Goal: Task Accomplishment & Management: Manage account settings

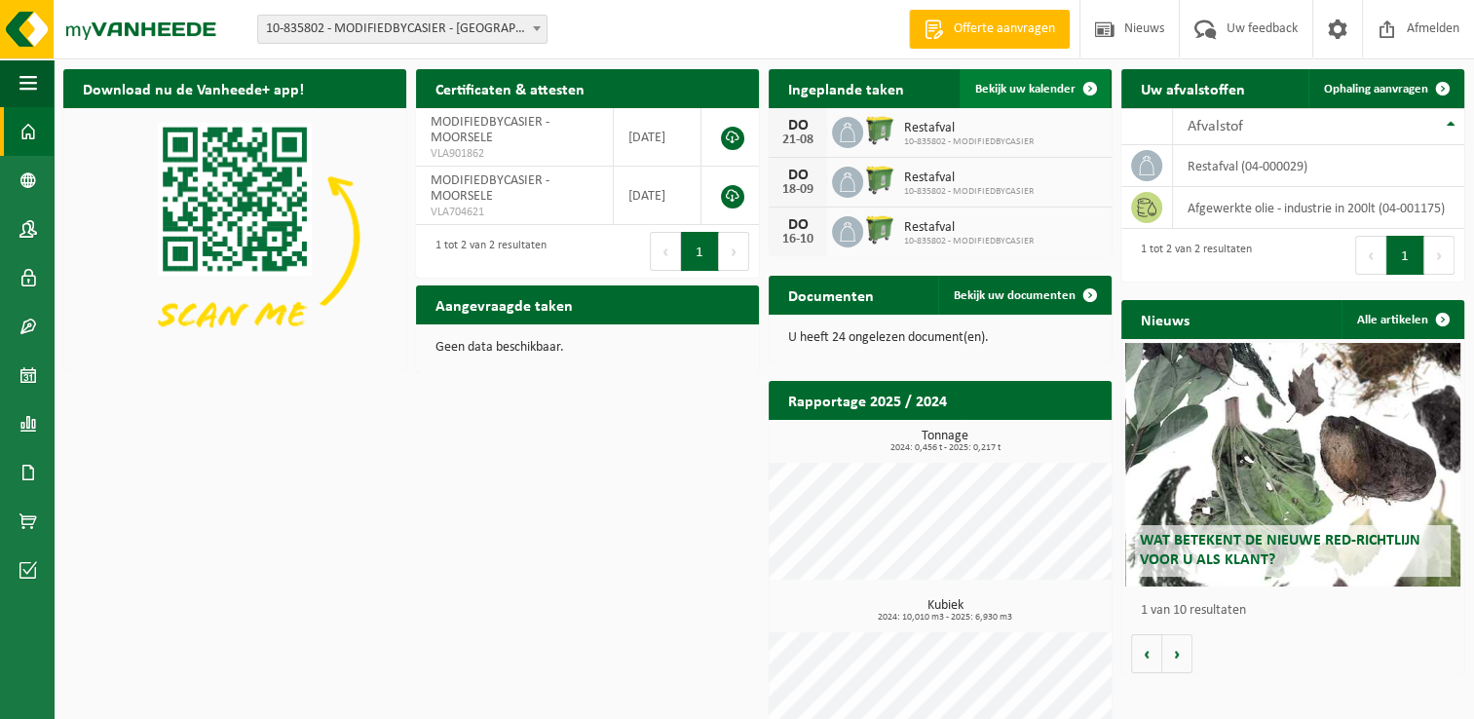
click at [1033, 83] on span "Bekijk uw kalender" at bounding box center [1025, 89] width 100 height 13
click at [1033, 84] on span "Bekijk uw kalender" at bounding box center [1025, 89] width 100 height 13
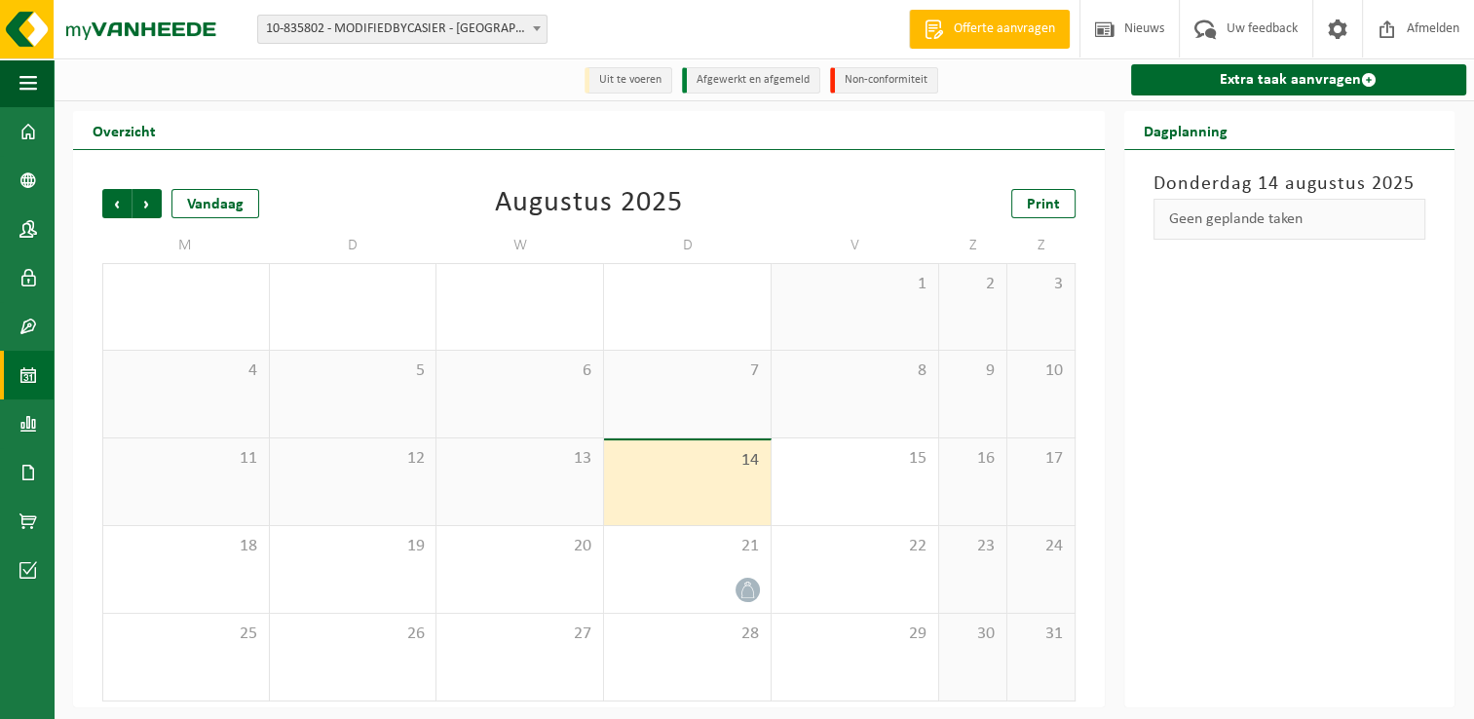
scroll to position [3, 0]
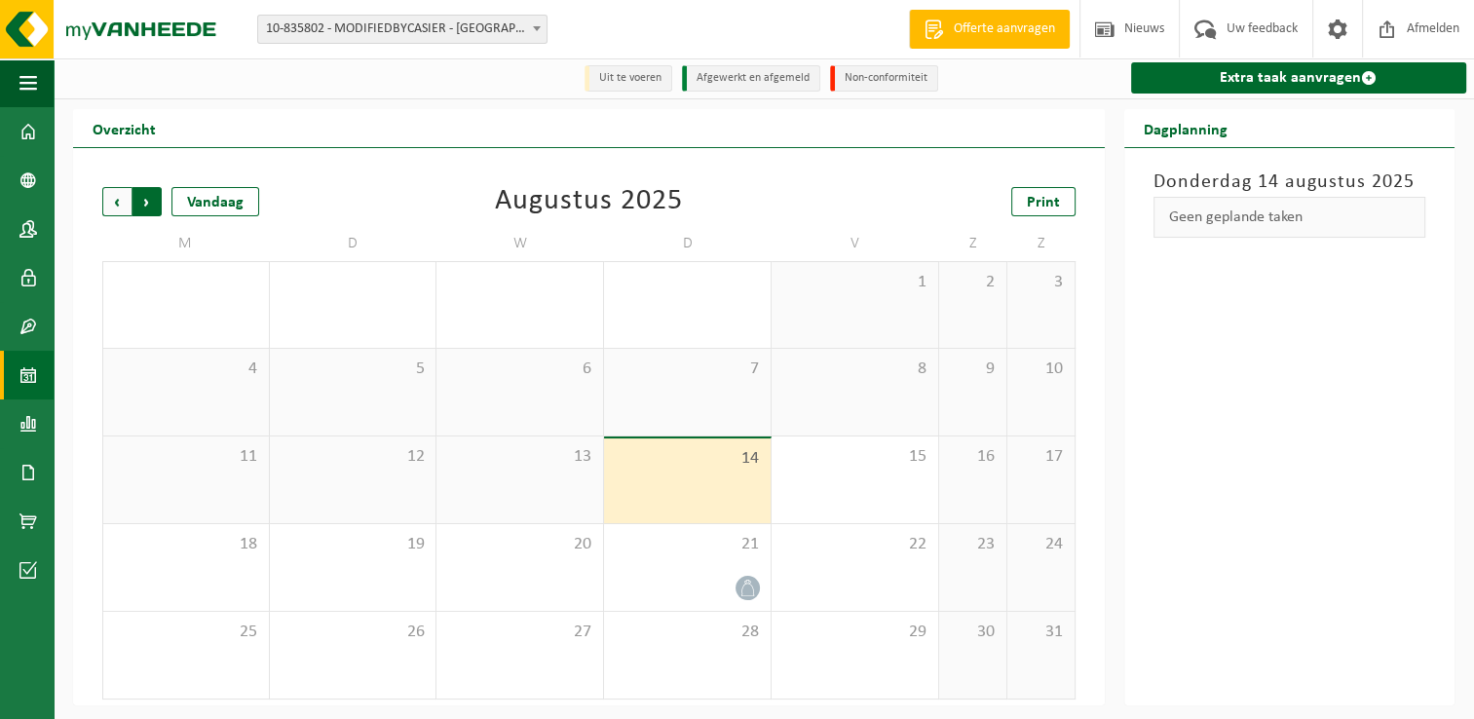
click at [114, 207] on span "Vorige" at bounding box center [116, 201] width 29 height 29
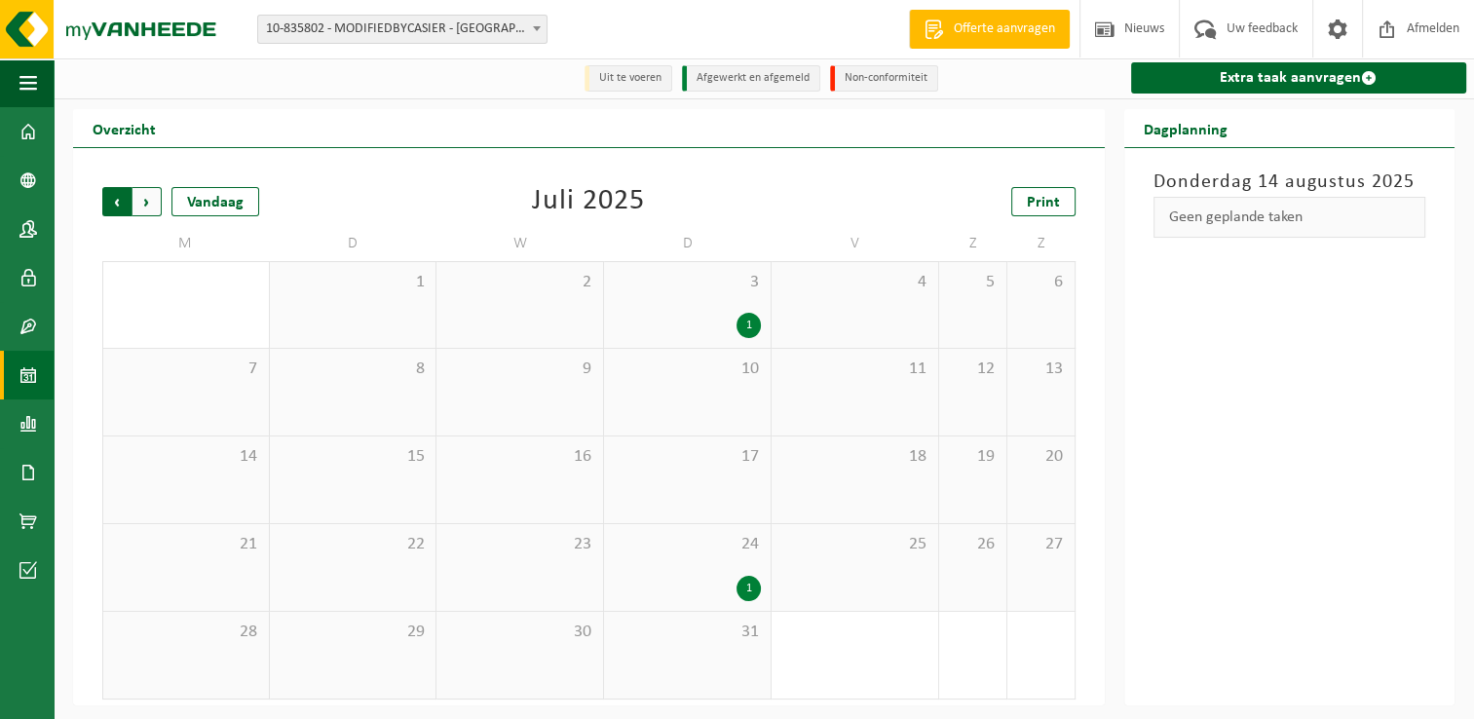
click at [152, 198] on span "Volgende" at bounding box center [146, 201] width 29 height 29
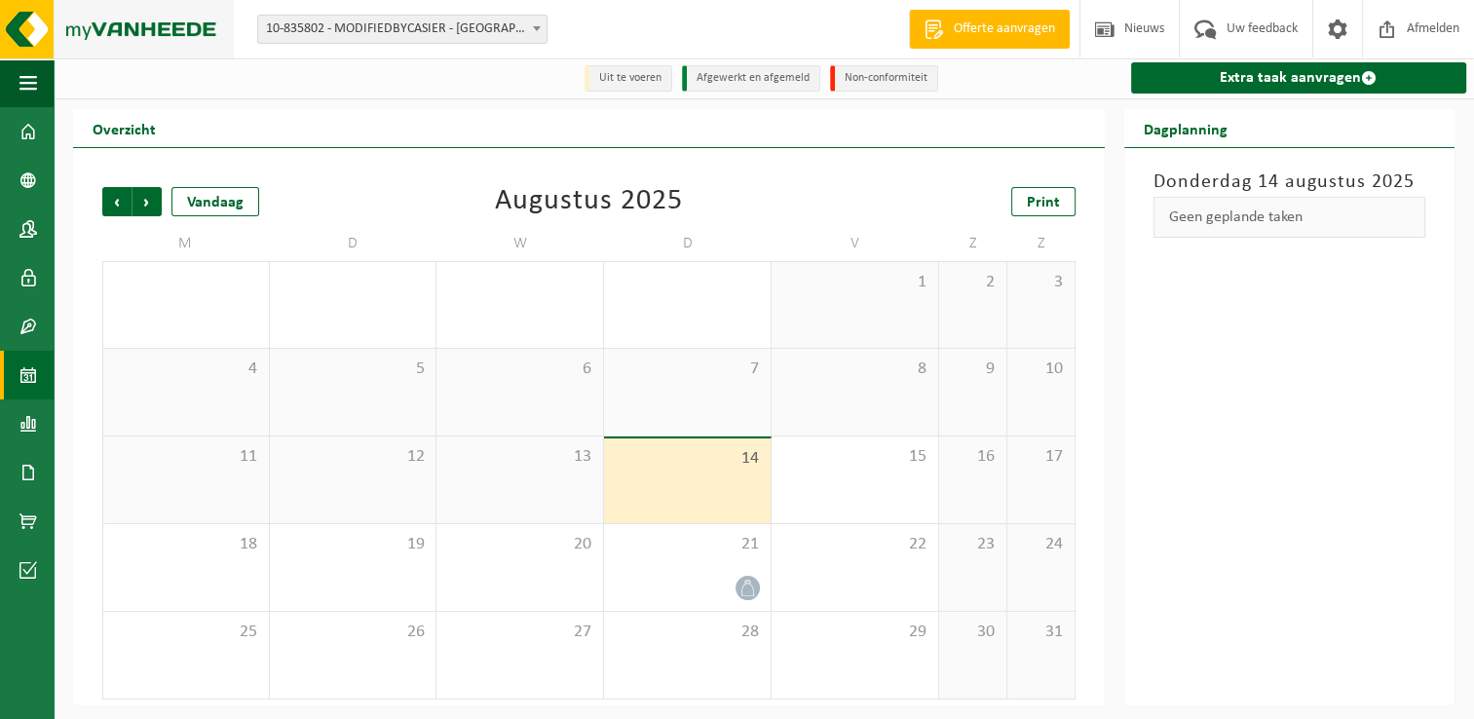
click at [94, 49] on img at bounding box center [117, 29] width 234 height 58
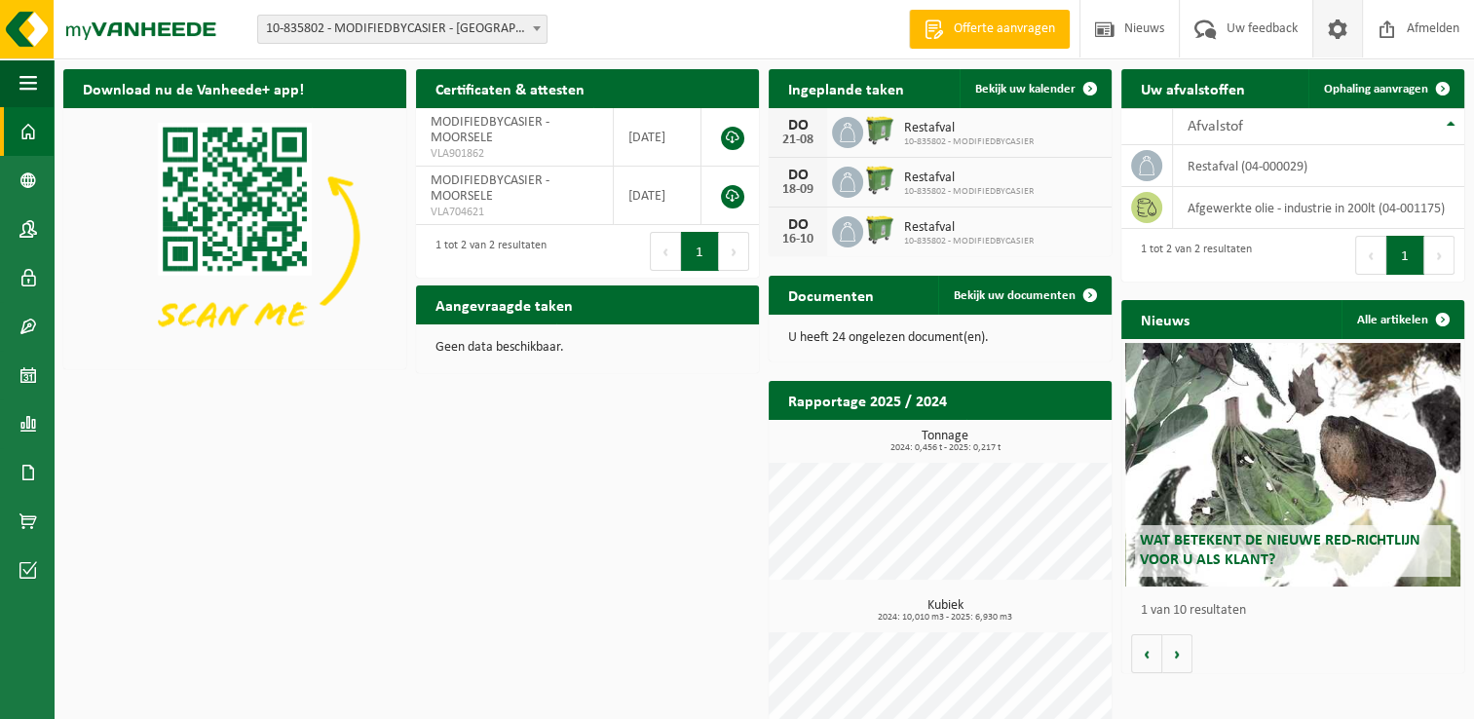
click at [1335, 18] on span at bounding box center [1337, 28] width 29 height 57
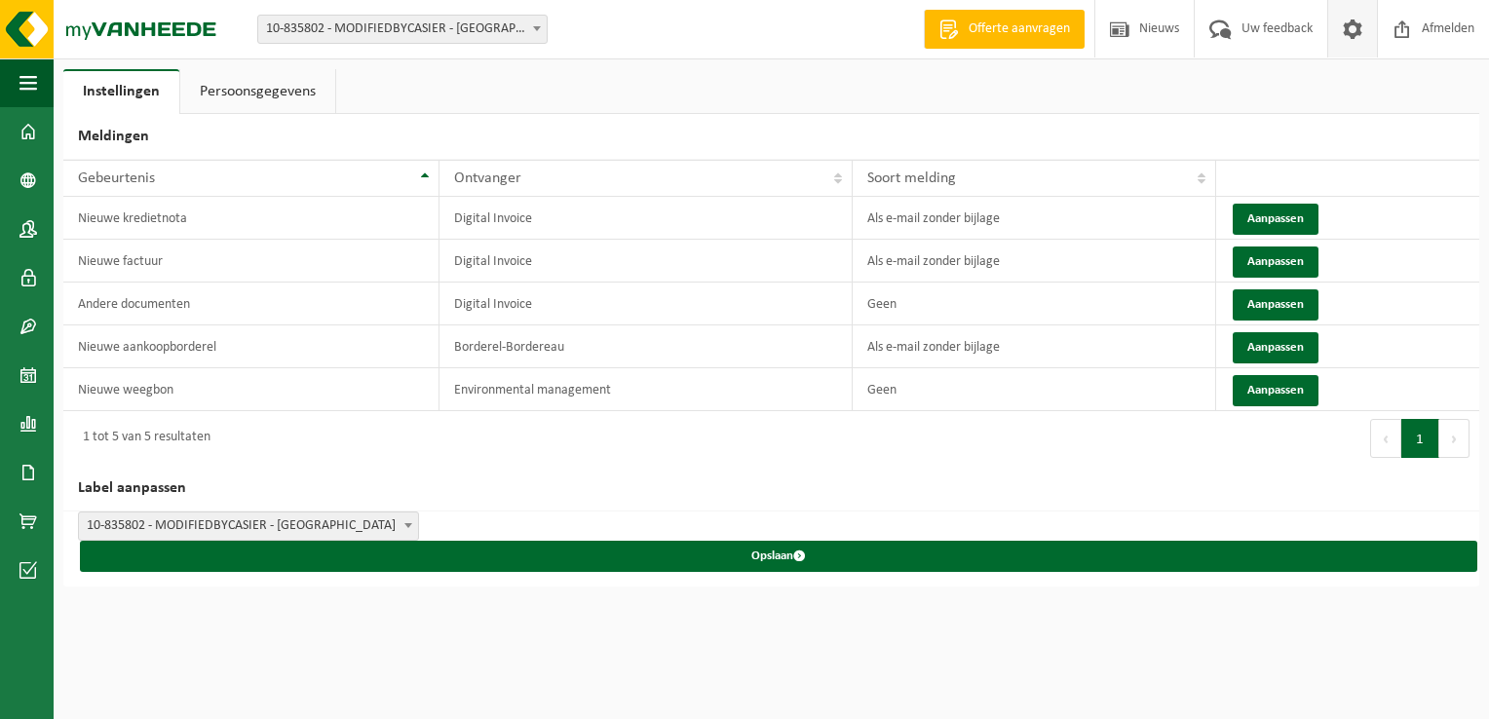
click at [269, 89] on link "Persoonsgegevens" at bounding box center [257, 91] width 155 height 45
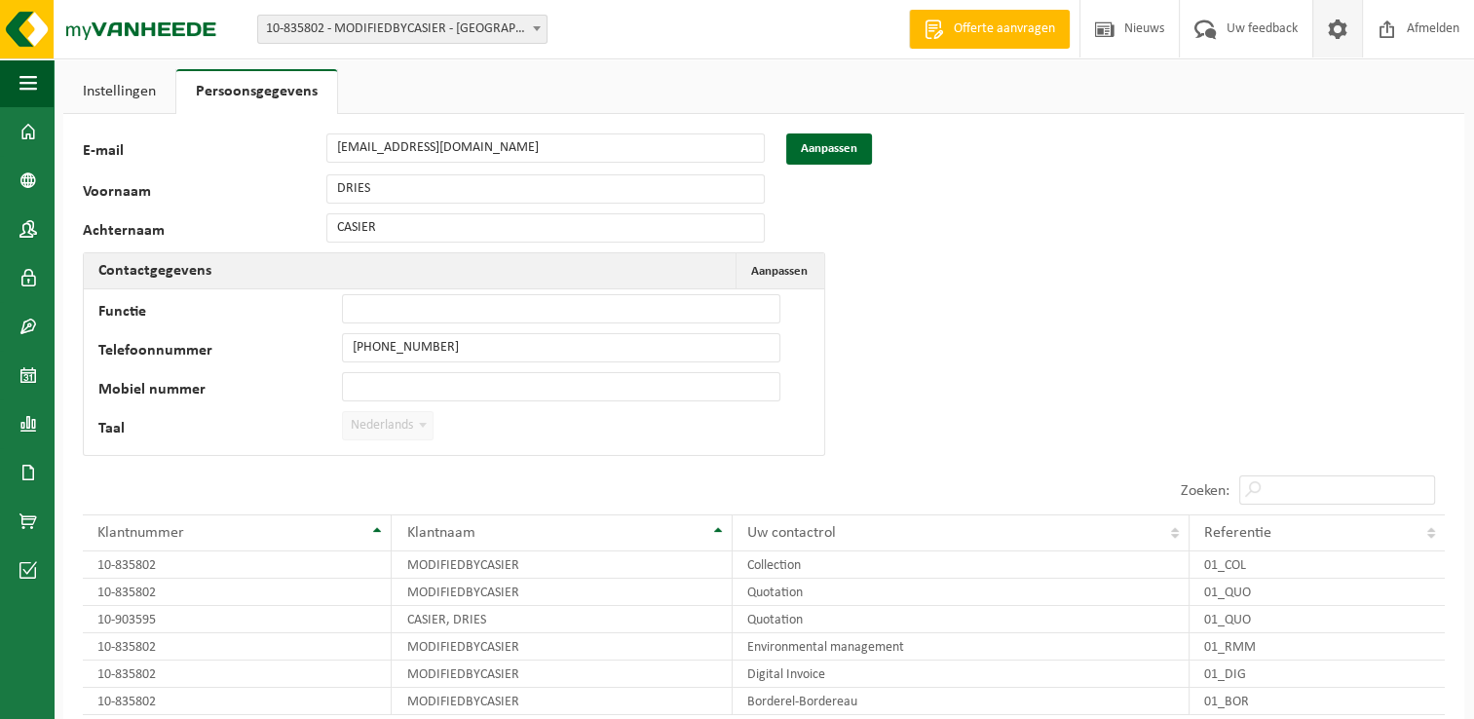
click at [113, 94] on link "Instellingen" at bounding box center [119, 91] width 112 height 45
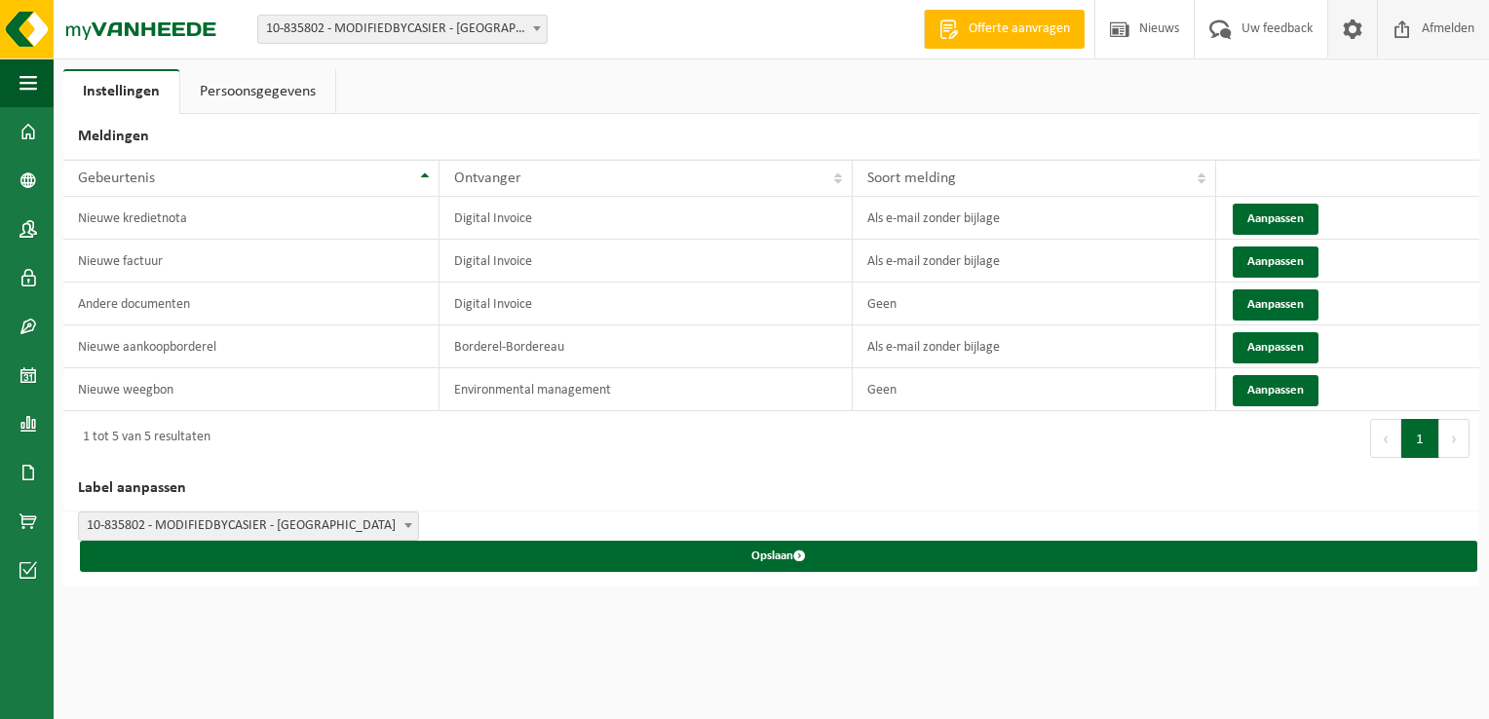
click at [1403, 41] on span at bounding box center [1401, 28] width 29 height 57
